Goal: Task Accomplishment & Management: Manage account settings

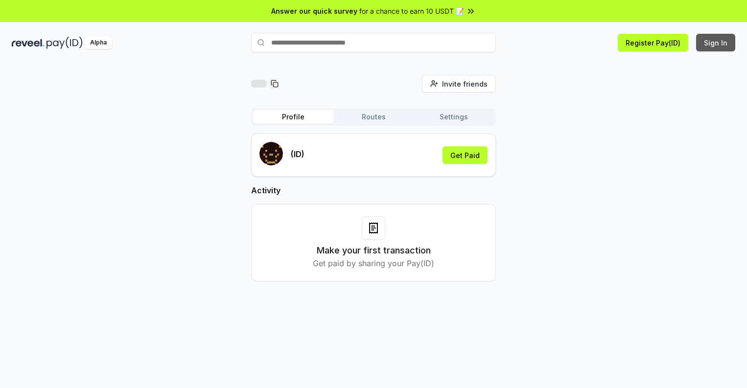
click at [716, 43] on button "Sign In" at bounding box center [715, 43] width 39 height 18
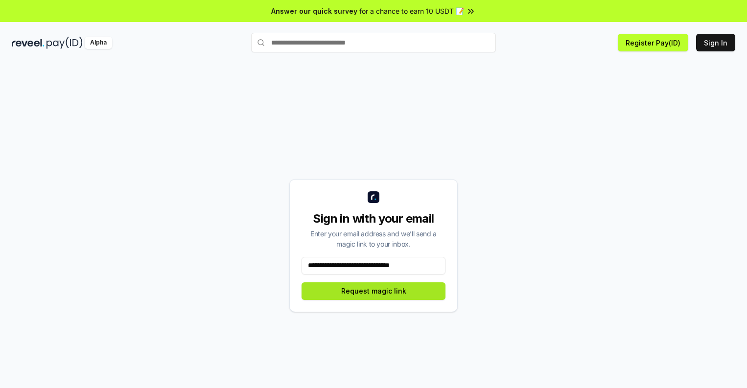
type input "**********"
click at [373, 291] on button "Request magic link" at bounding box center [374, 291] width 144 height 18
